Goal: Information Seeking & Learning: Learn about a topic

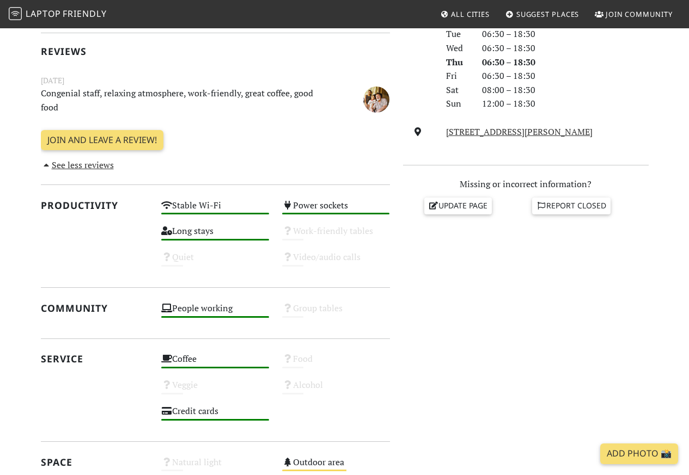
scroll to position [327, 0]
